Goal: Navigation & Orientation: Find specific page/section

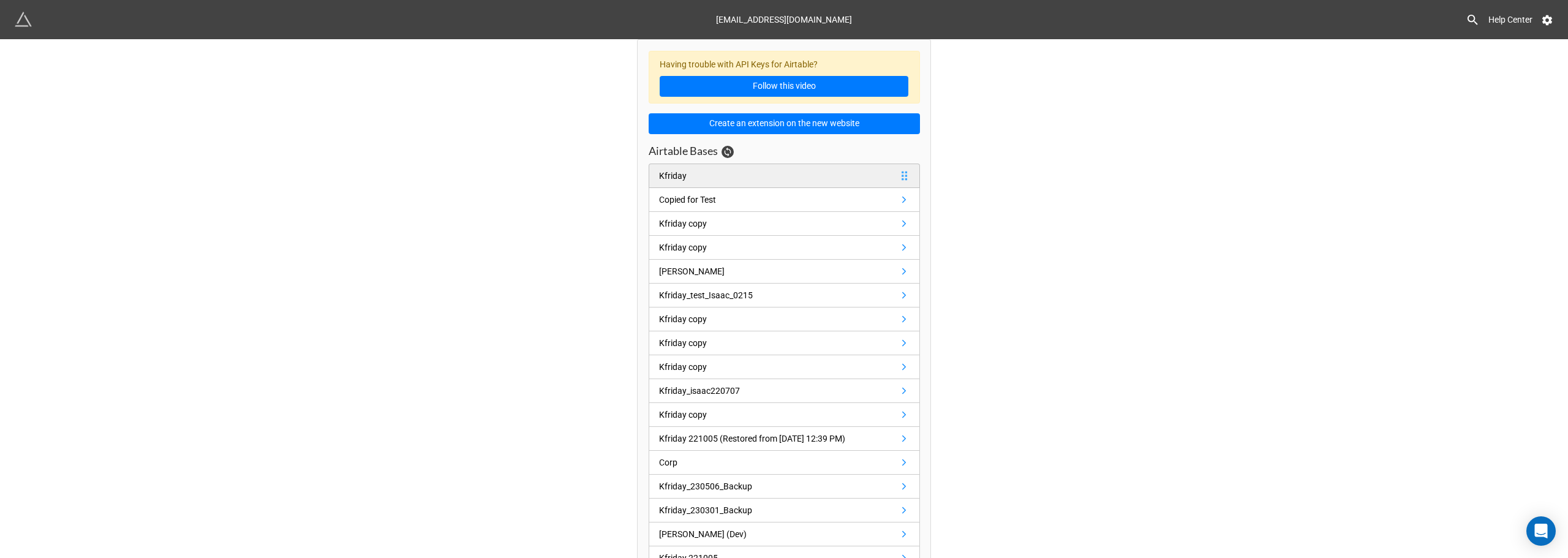
click at [753, 171] on link "Kfriday" at bounding box center [784, 176] width 271 height 24
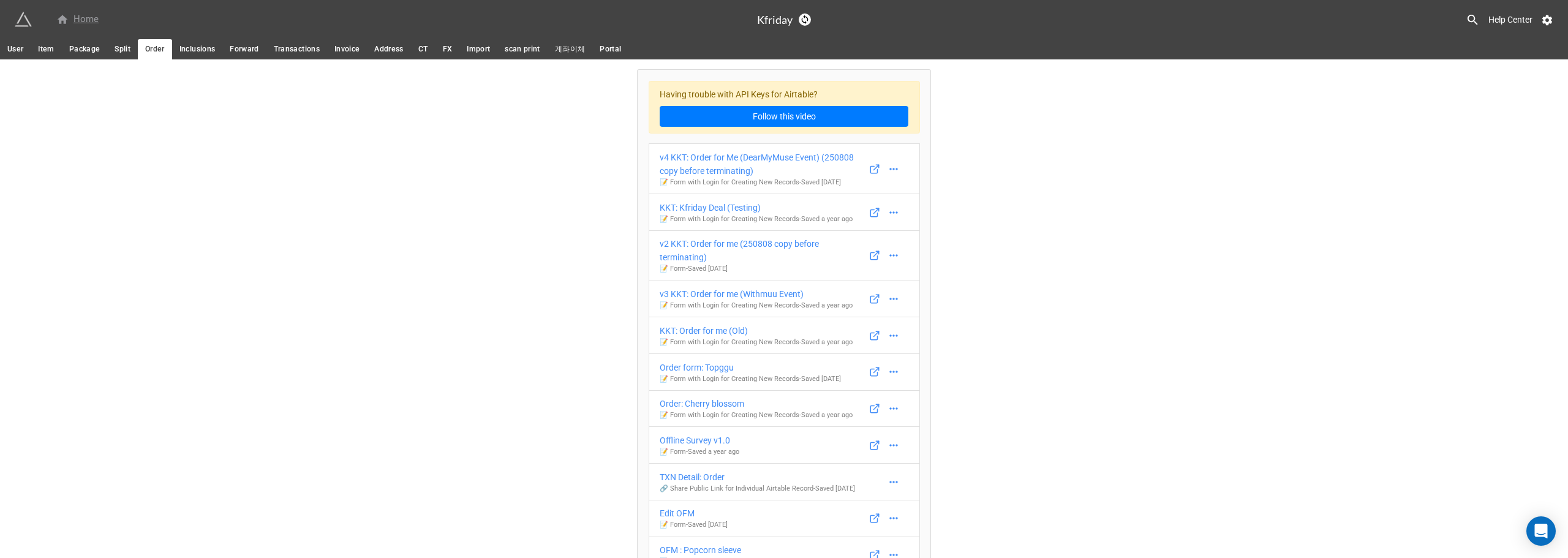
click at [89, 20] on div "Home" at bounding box center [77, 20] width 43 height 15
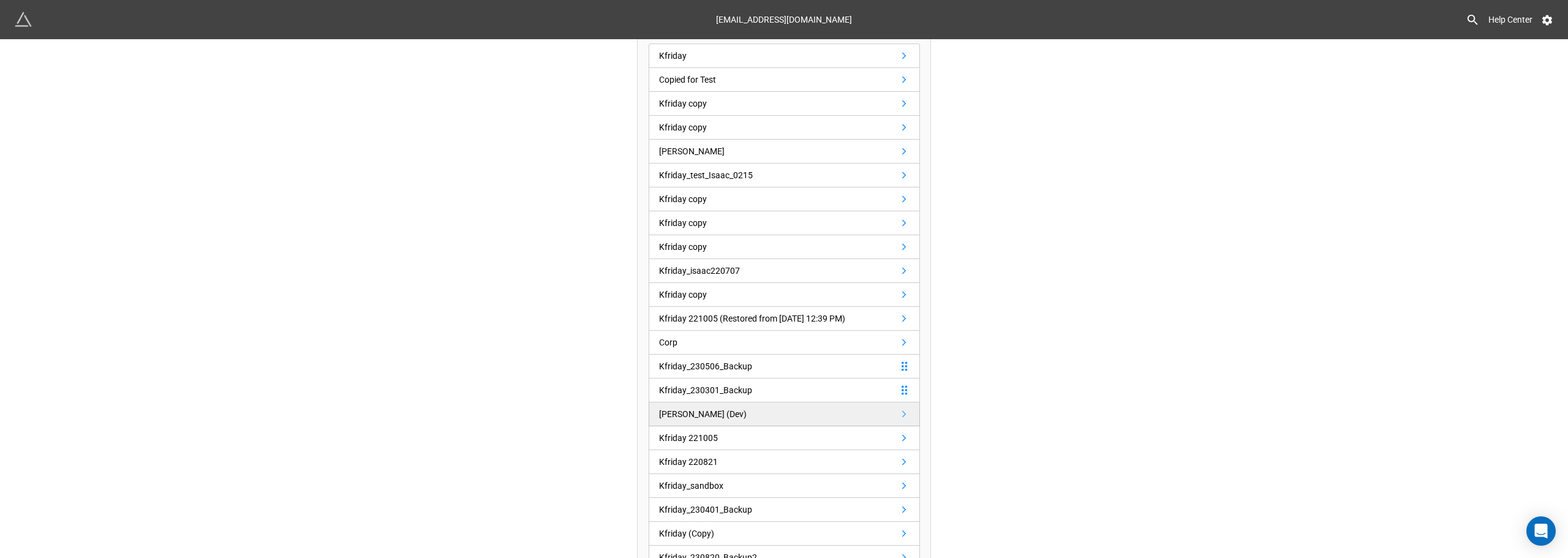
scroll to position [123, 0]
click at [683, 342] on link "Corp" at bounding box center [784, 340] width 271 height 24
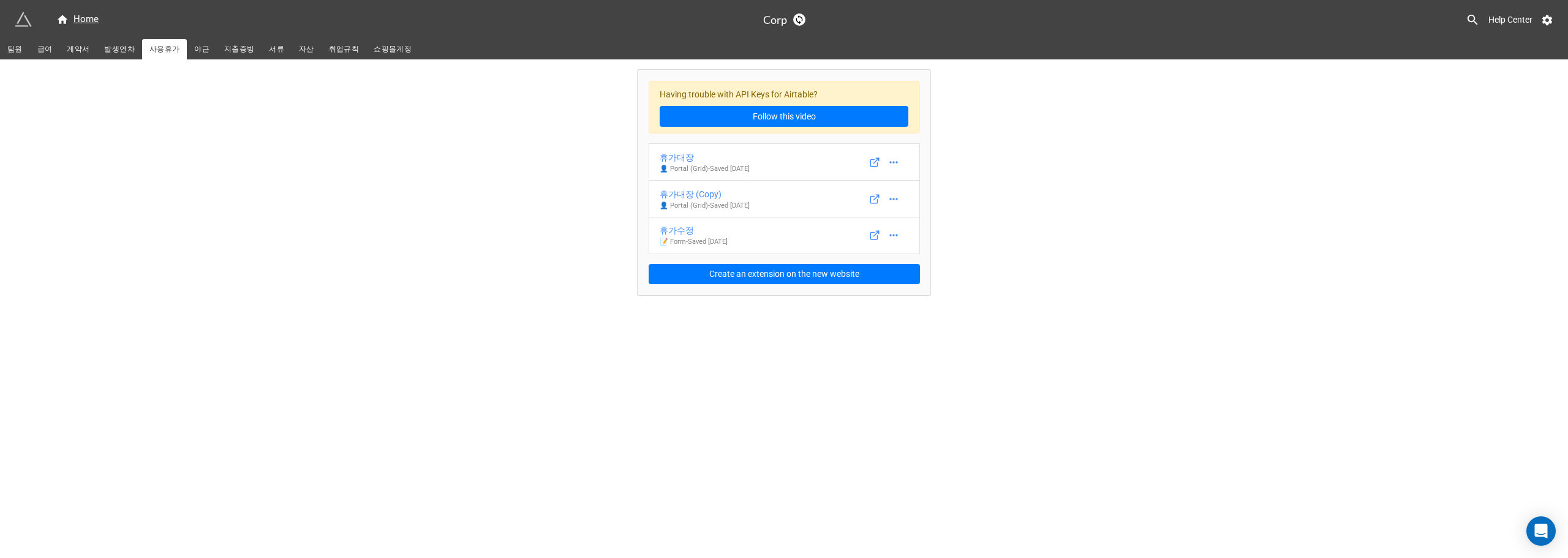
click at [329, 52] on span "취업규칙" at bounding box center [344, 49] width 30 height 13
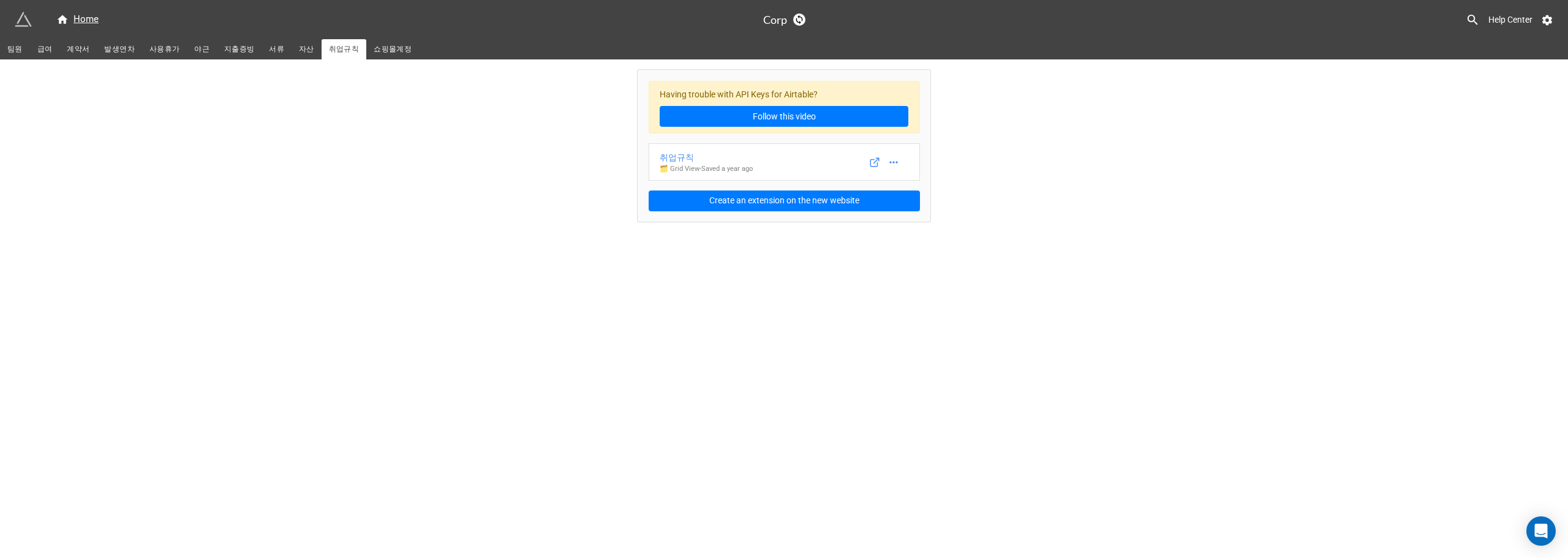
click at [299, 49] on span "자산" at bounding box center [307, 49] width 15 height 13
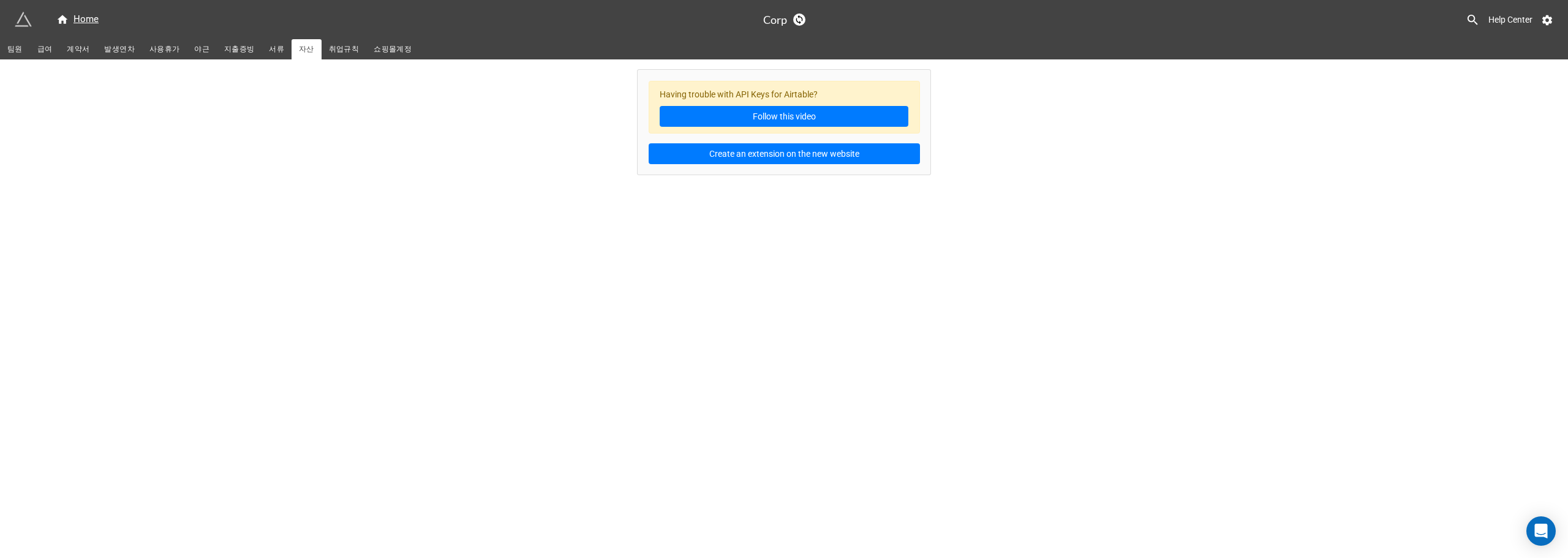
click at [261, 48] on link "서류" at bounding box center [276, 49] width 30 height 20
click at [233, 49] on span "지출증빙" at bounding box center [239, 49] width 30 height 13
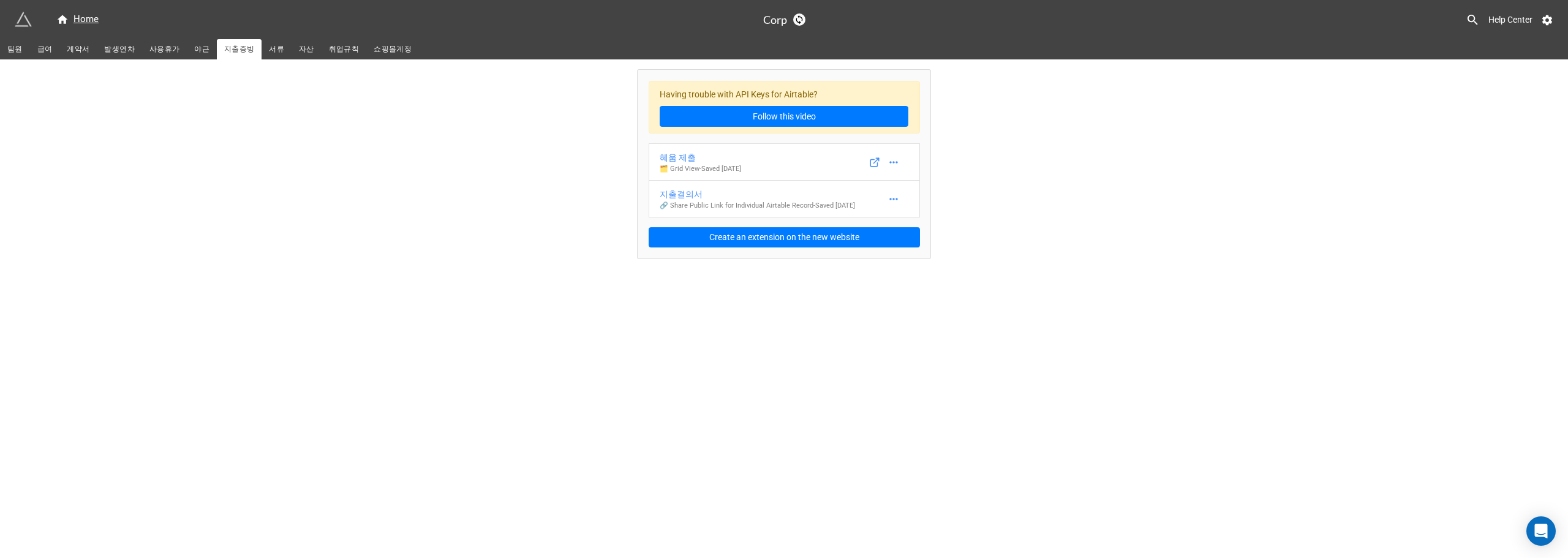
click at [187, 52] on link "야근" at bounding box center [201, 49] width 30 height 20
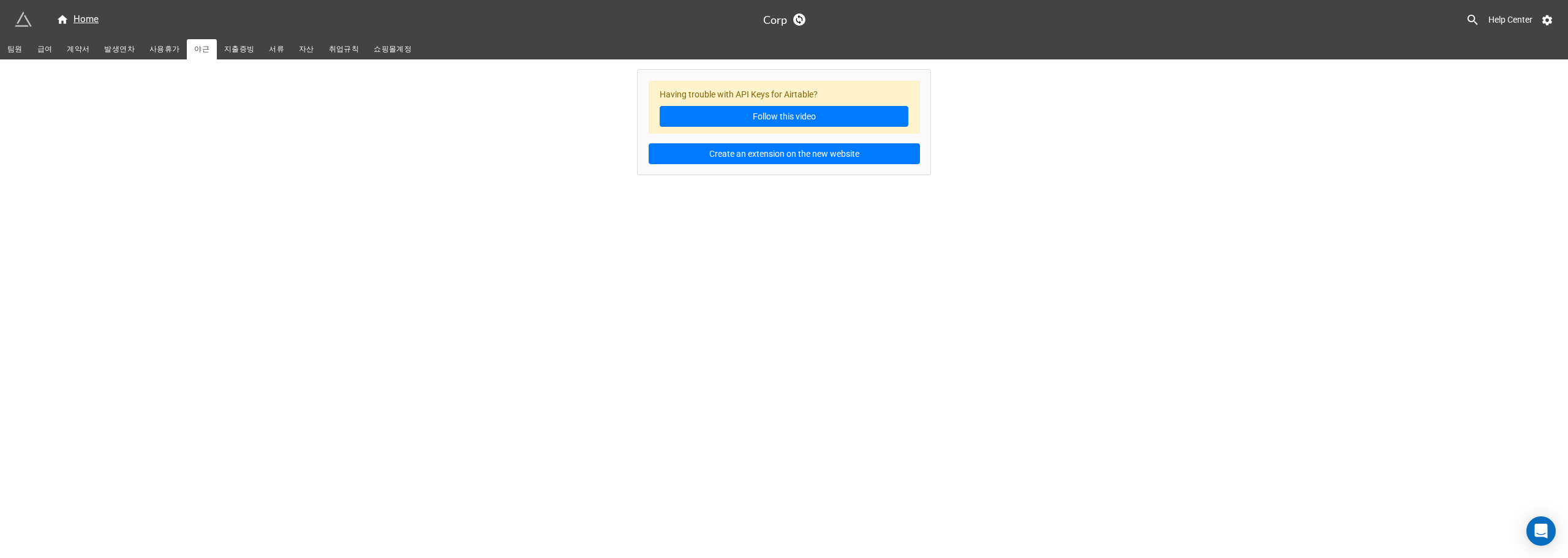
click at [376, 47] on span "쇼핑몰계정" at bounding box center [393, 49] width 38 height 13
click at [158, 53] on span "사용휴가" at bounding box center [164, 49] width 30 height 13
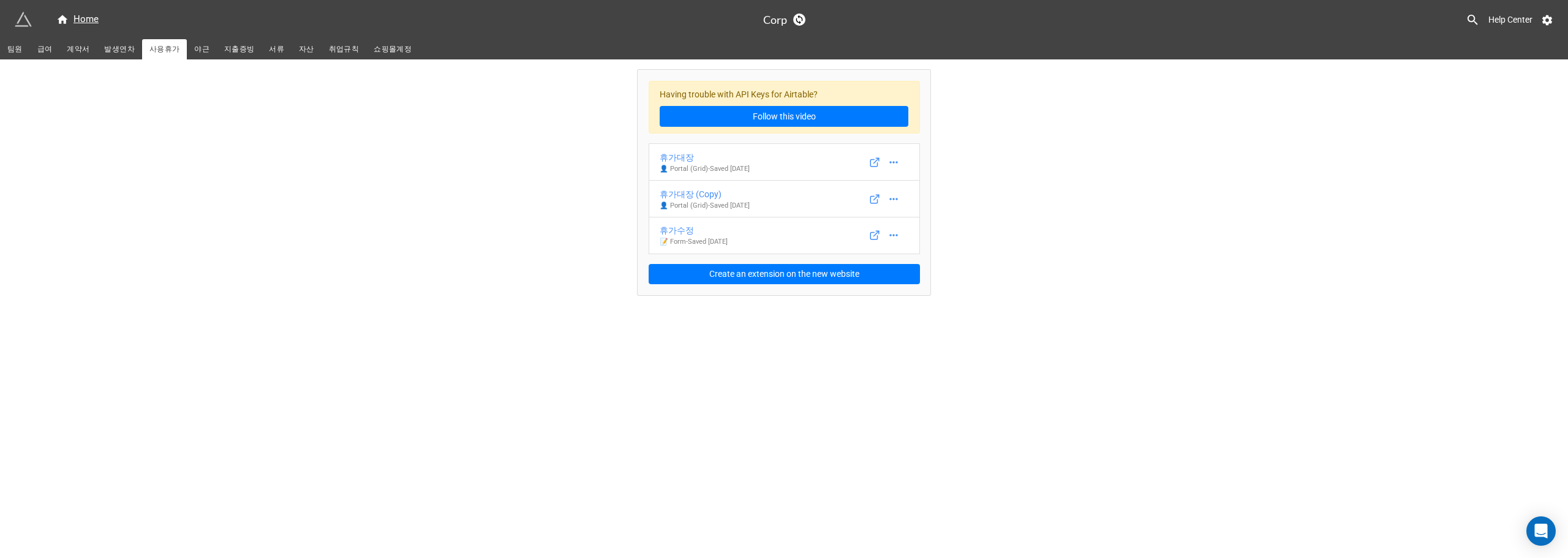
click at [111, 53] on span "발생연차" at bounding box center [119, 49] width 30 height 13
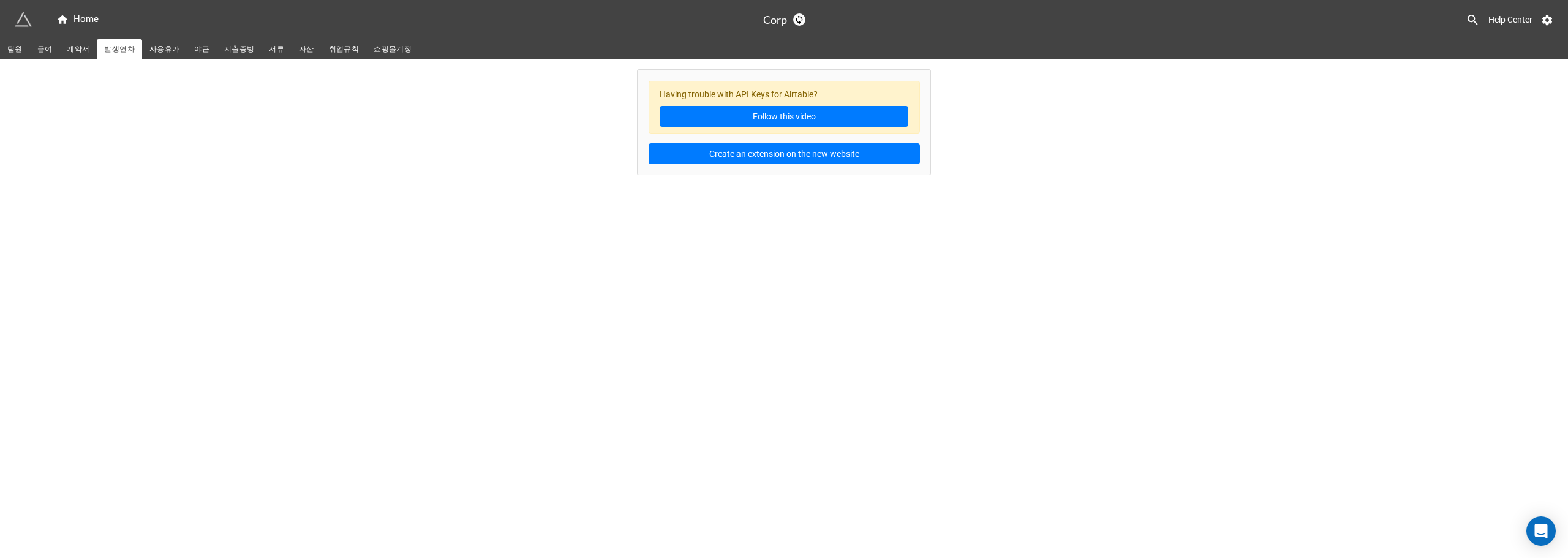
click at [161, 48] on span "사용휴가" at bounding box center [164, 49] width 30 height 13
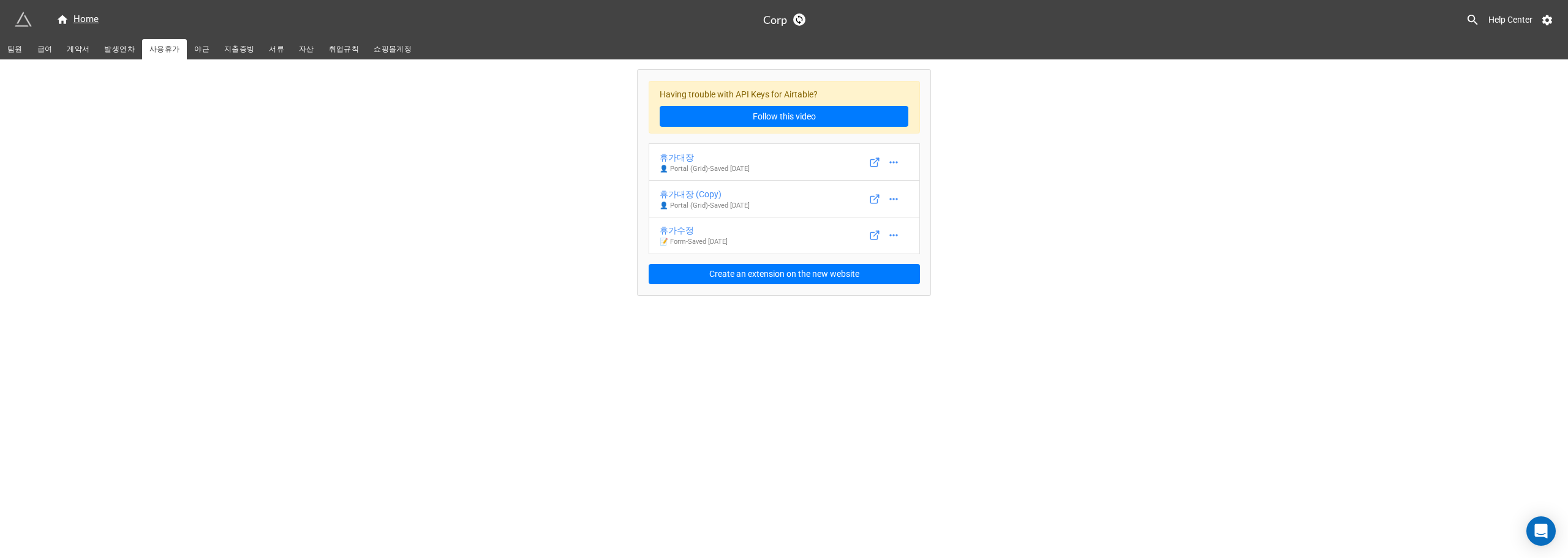
click at [8, 48] on span "팀원" at bounding box center [15, 49] width 15 height 13
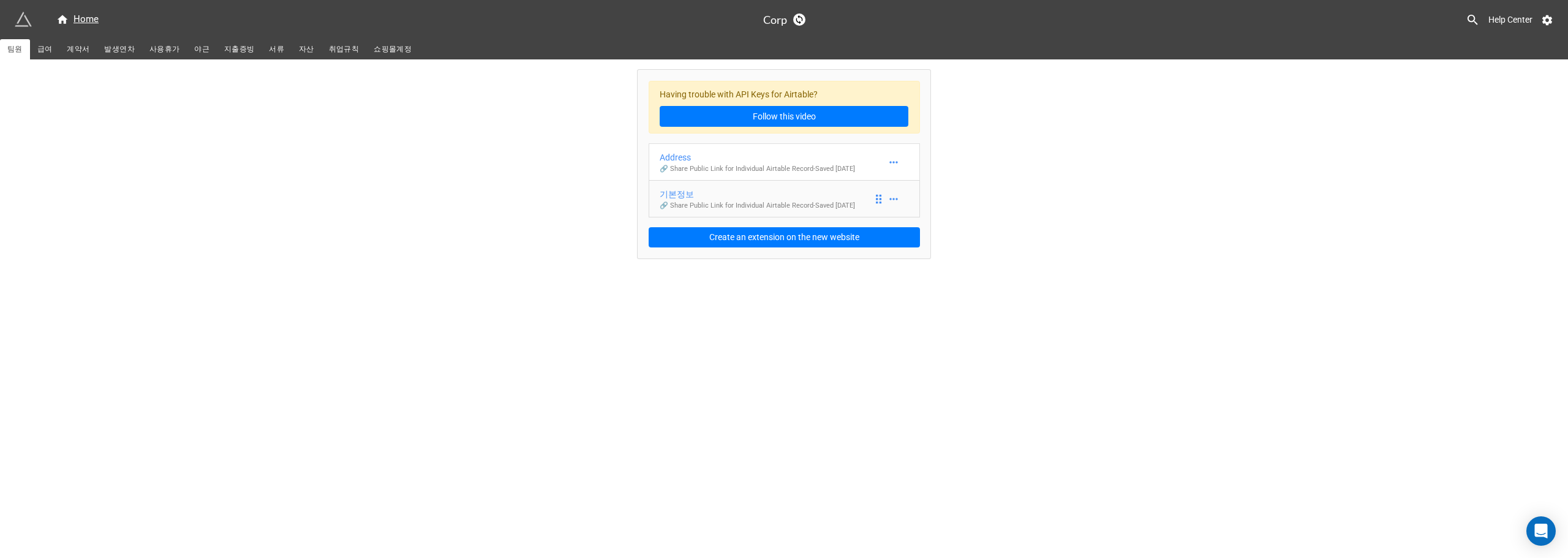
click at [720, 207] on p "🔗 Share Public Link for Individual Airtable Record - Saved [DATE]" at bounding box center [757, 206] width 195 height 10
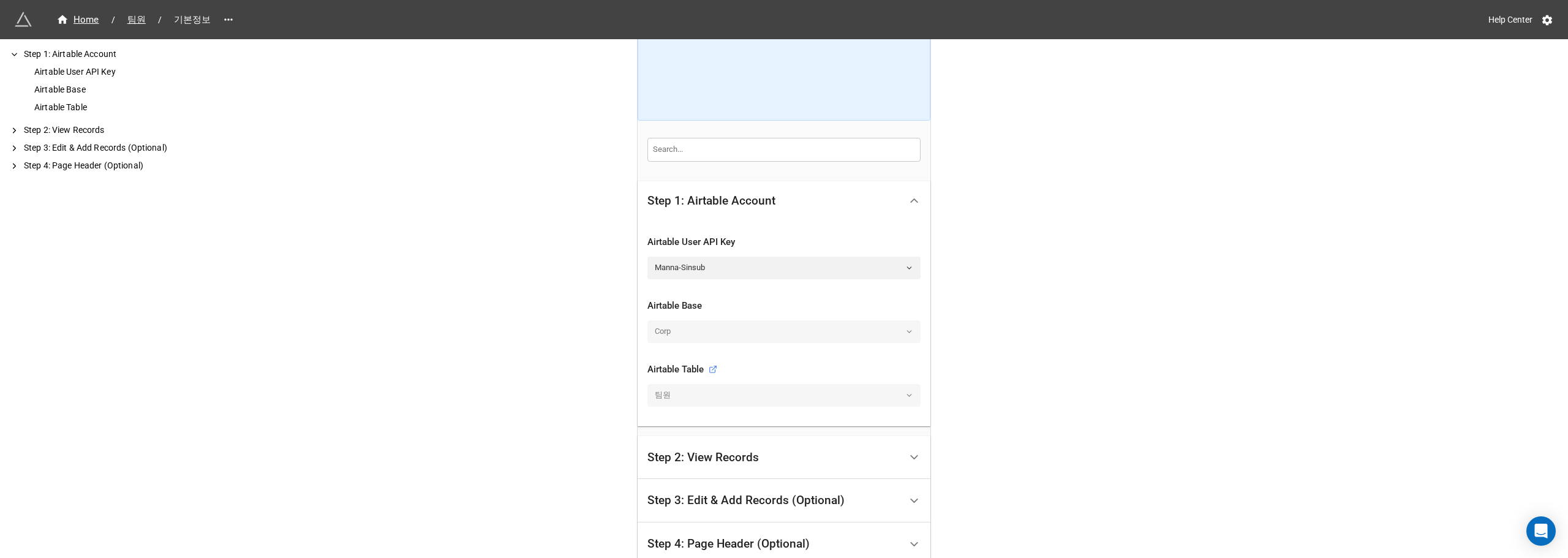
scroll to position [240, 0]
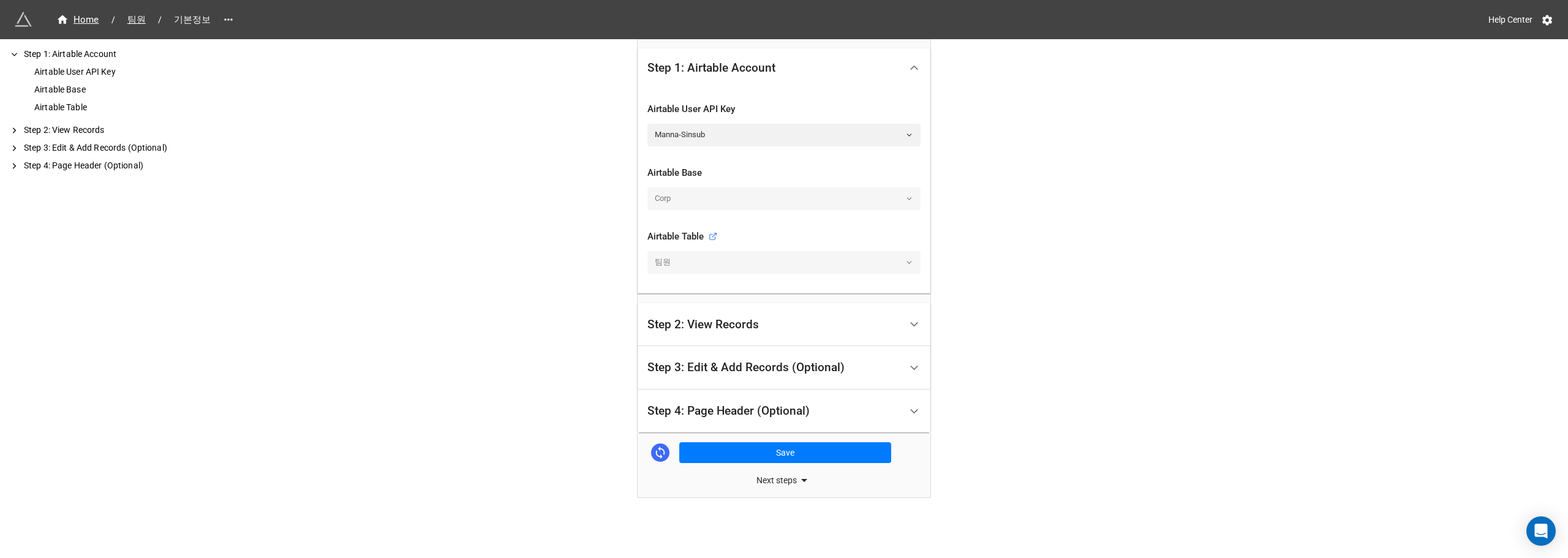
click at [764, 324] on div "Step 2: View Records" at bounding box center [774, 325] width 253 height 29
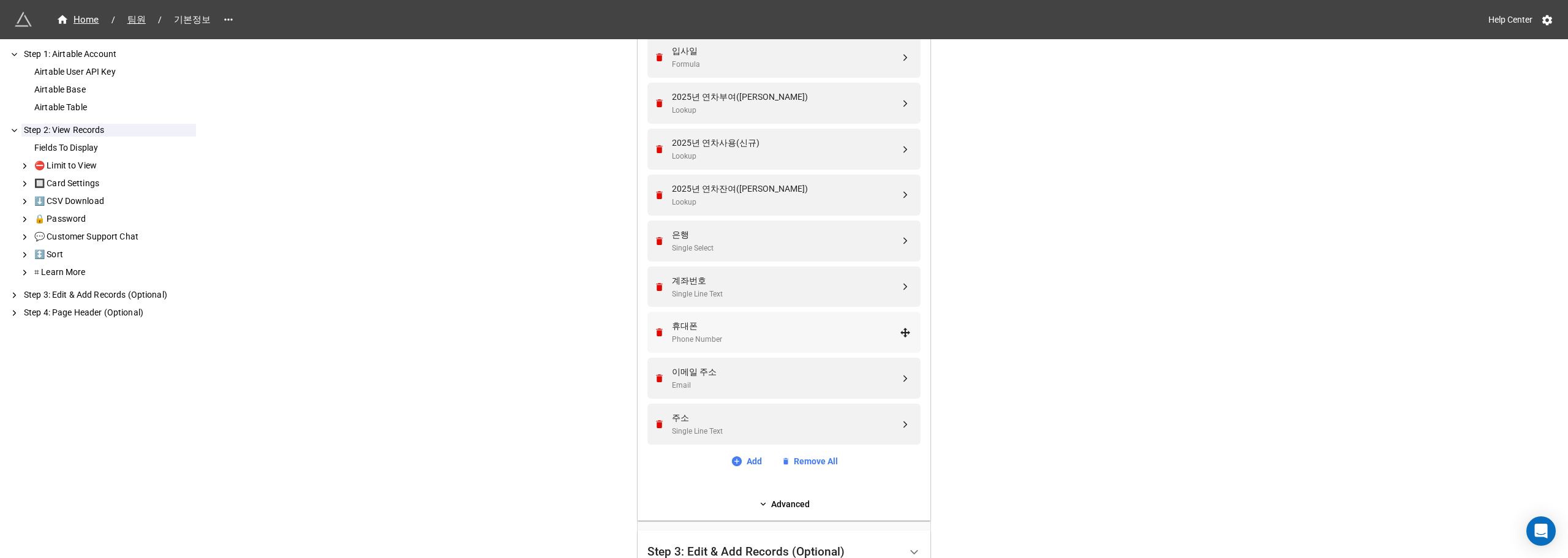
scroll to position [424, 0]
